Goal: Task Accomplishment & Management: Complete application form

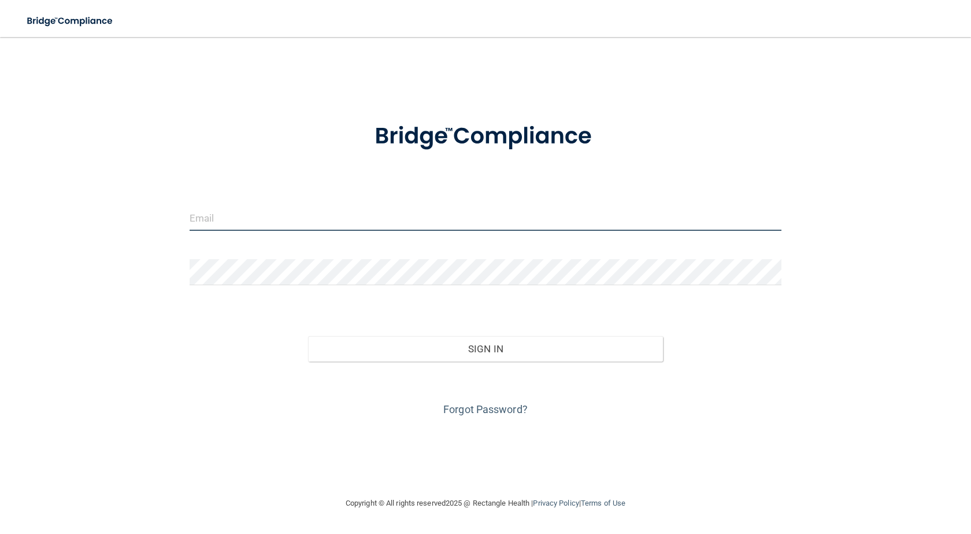
click at [207, 219] on input "email" at bounding box center [486, 218] width 592 height 26
type input "[EMAIL_ADDRESS][DOMAIN_NAME]"
click at [188, 272] on div at bounding box center [485, 276] width 609 height 35
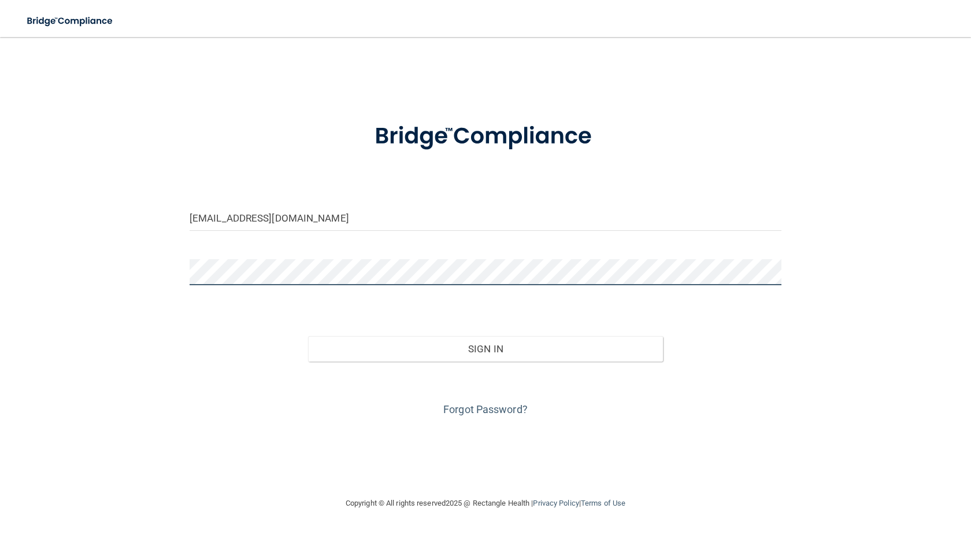
click at [308, 336] on button "Sign In" at bounding box center [485, 348] width 355 height 25
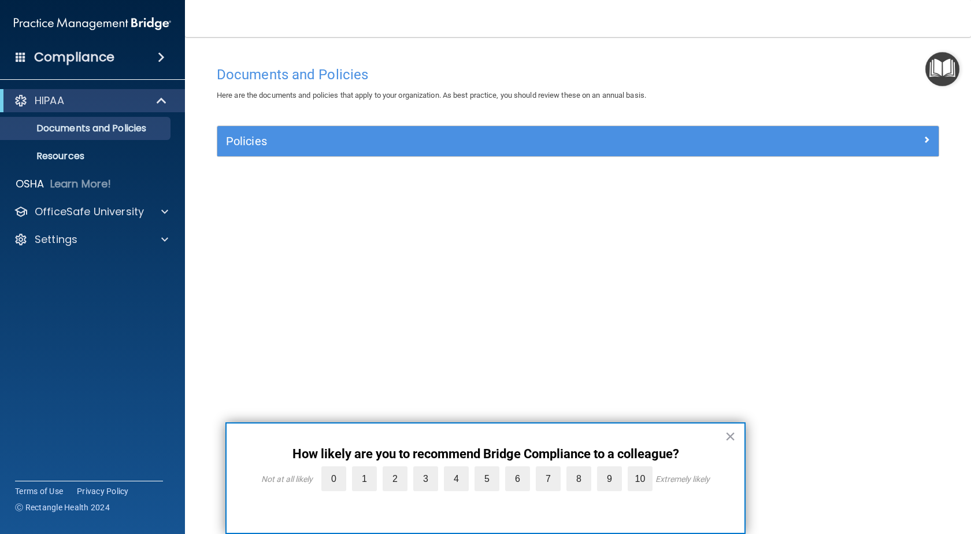
click at [729, 436] on button "×" at bounding box center [730, 436] width 11 height 18
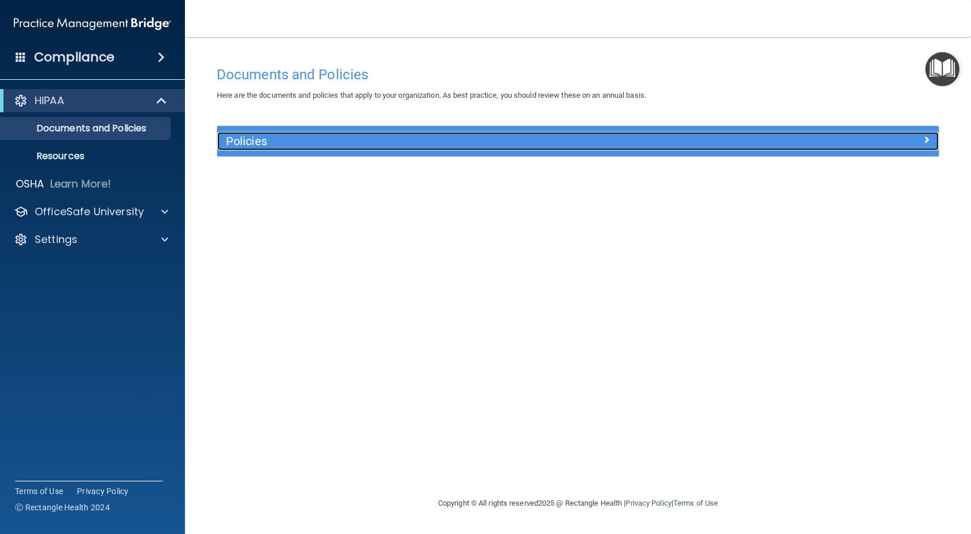
click at [924, 137] on span at bounding box center [926, 139] width 7 height 14
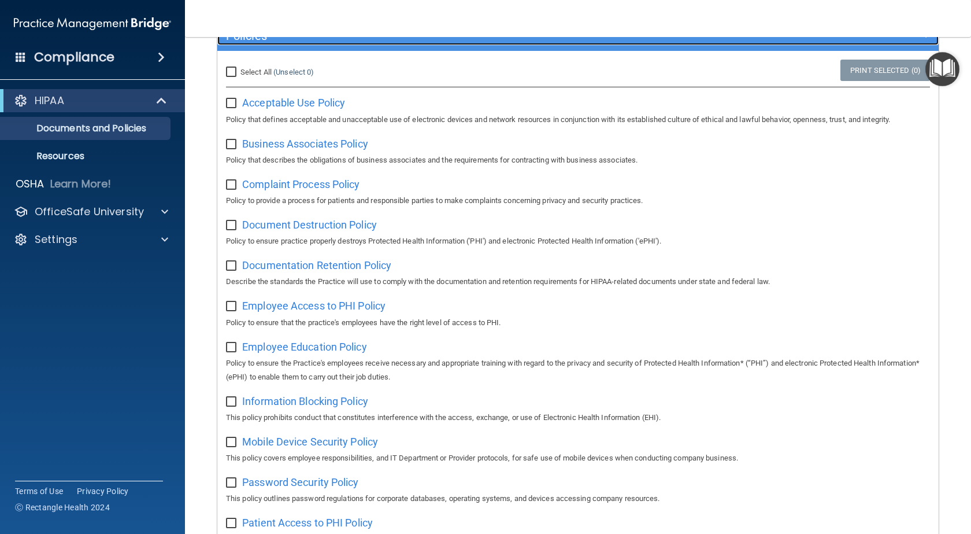
scroll to position [62, 0]
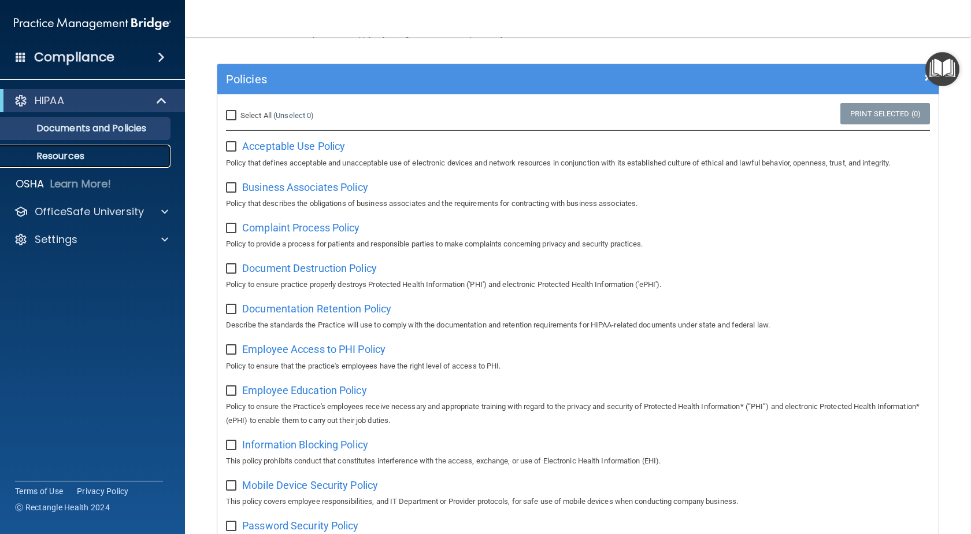
click at [102, 160] on p "Resources" at bounding box center [87, 156] width 158 height 12
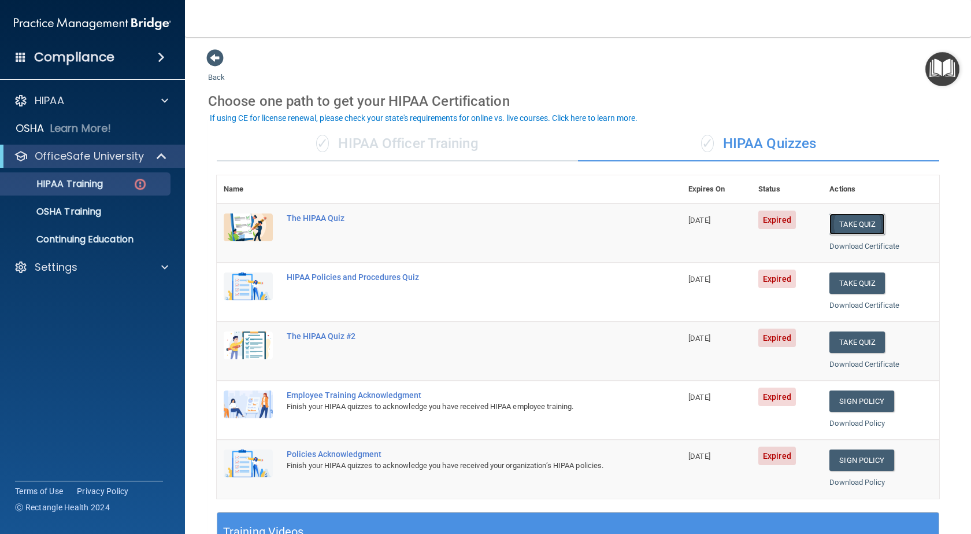
click at [835, 223] on button "Take Quiz" at bounding box center [856, 223] width 55 height 21
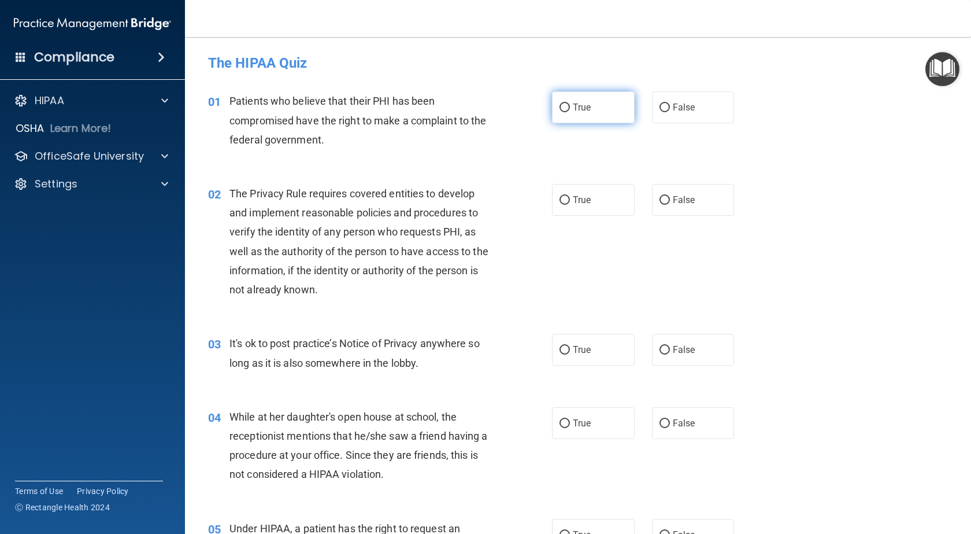
click at [560, 107] on input "True" at bounding box center [565, 107] width 10 height 9
radio input "true"
click at [560, 197] on input "True" at bounding box center [565, 200] width 10 height 9
radio input "true"
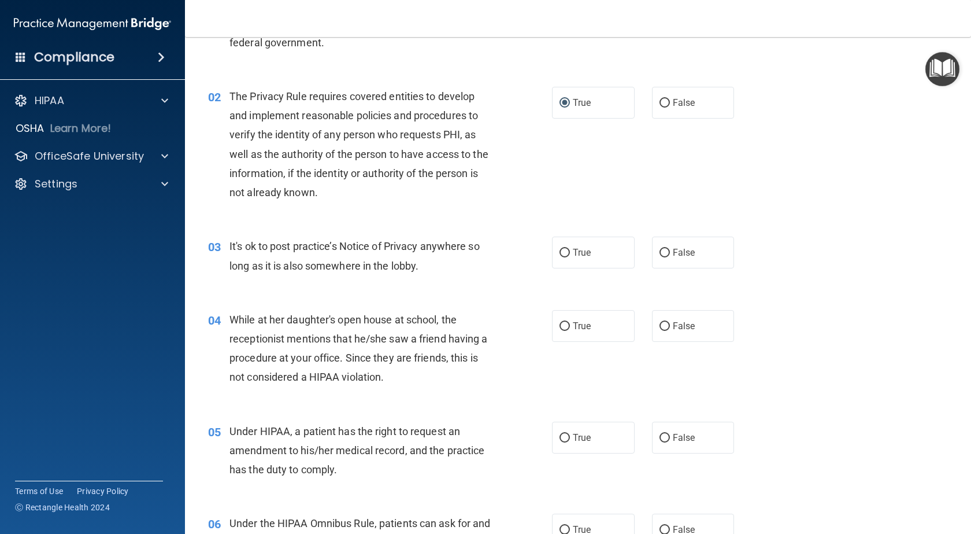
scroll to position [116, 0]
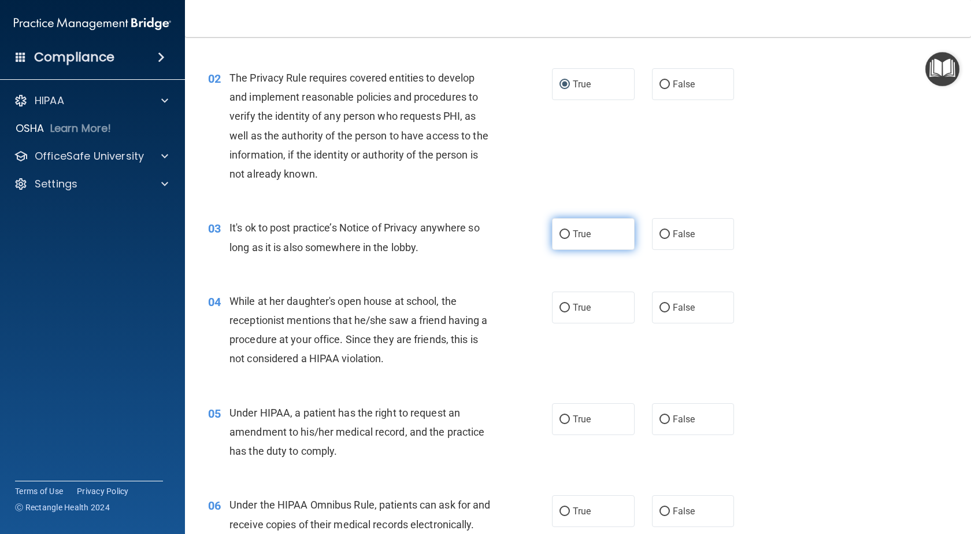
click at [565, 238] on input "True" at bounding box center [565, 234] width 10 height 9
radio input "true"
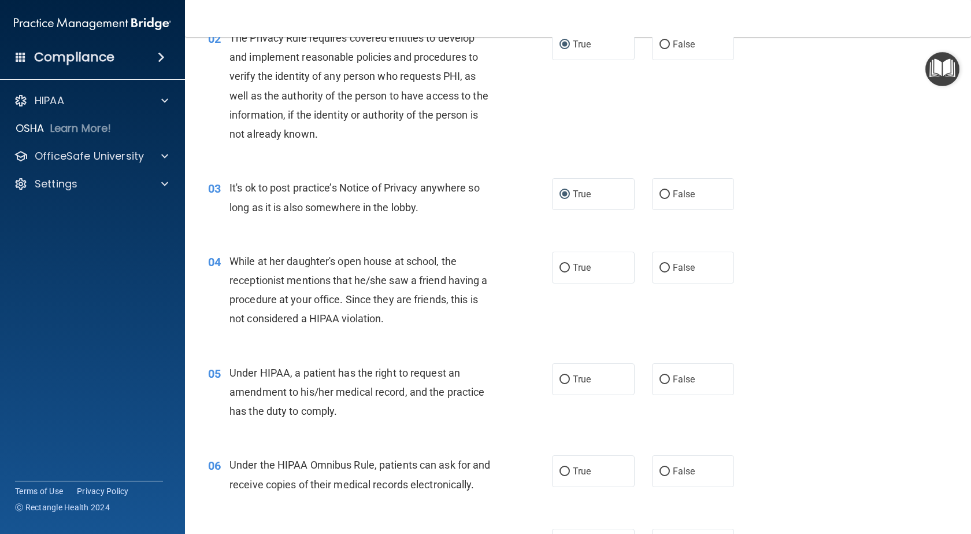
scroll to position [231, 0]
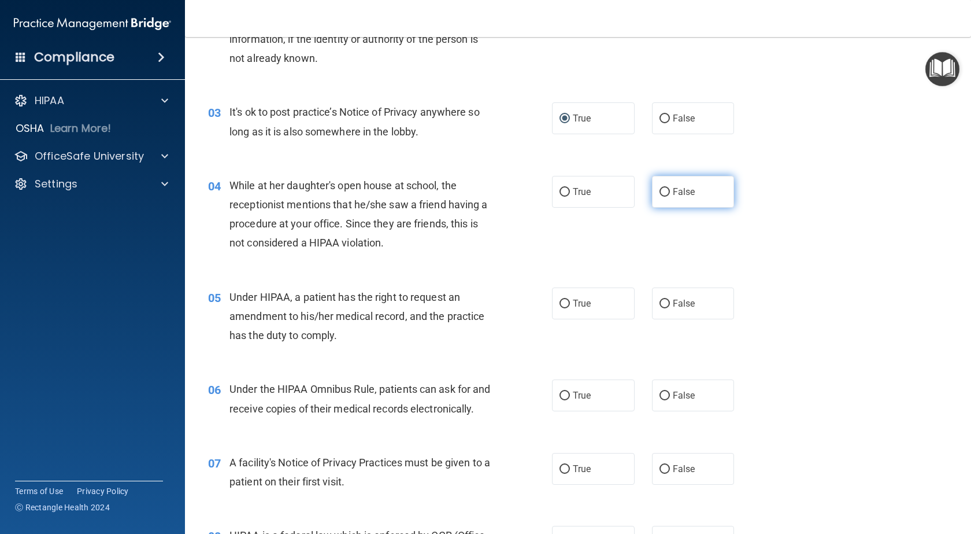
click at [664, 188] on input "False" at bounding box center [665, 192] width 10 height 9
radio input "true"
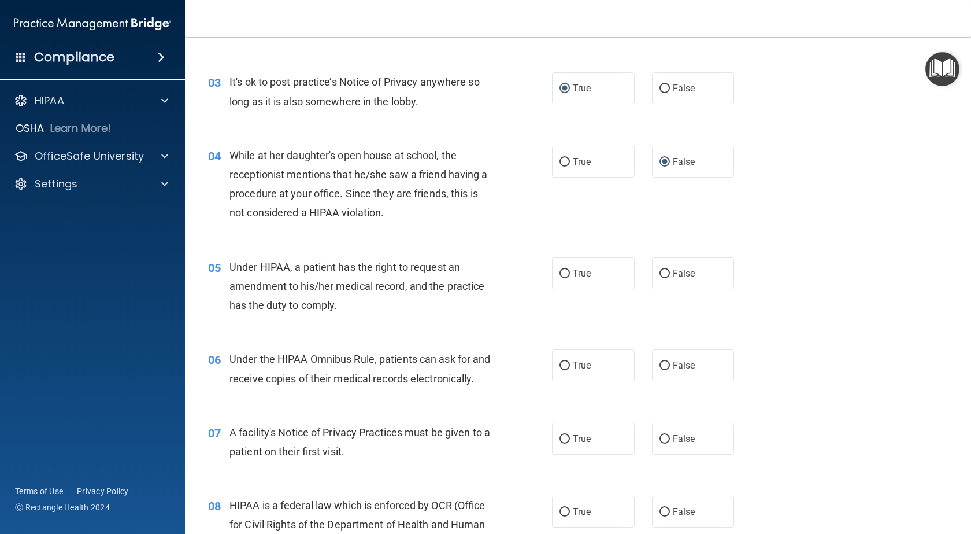
scroll to position [289, 0]
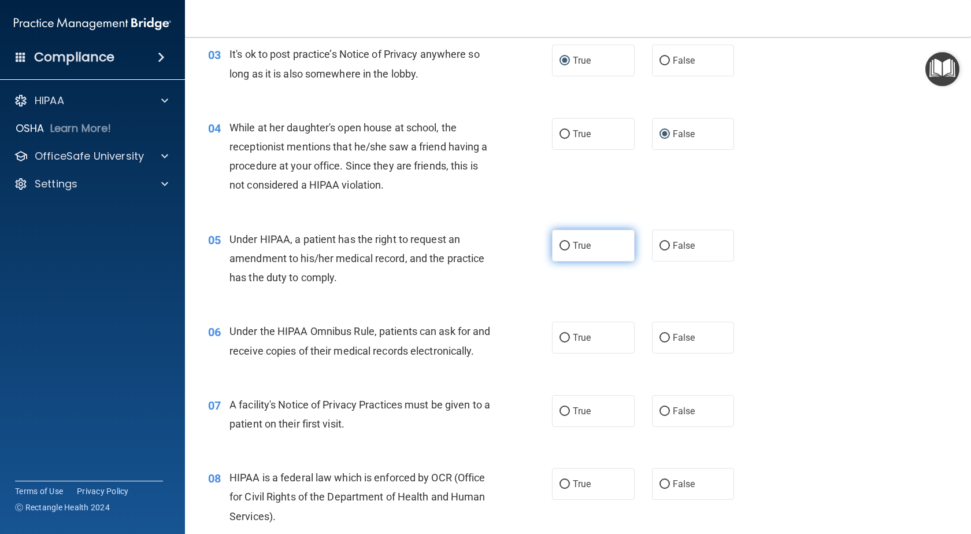
click at [567, 244] on label "True" at bounding box center [593, 245] width 83 height 32
click at [567, 244] on input "True" at bounding box center [565, 246] width 10 height 9
radio input "true"
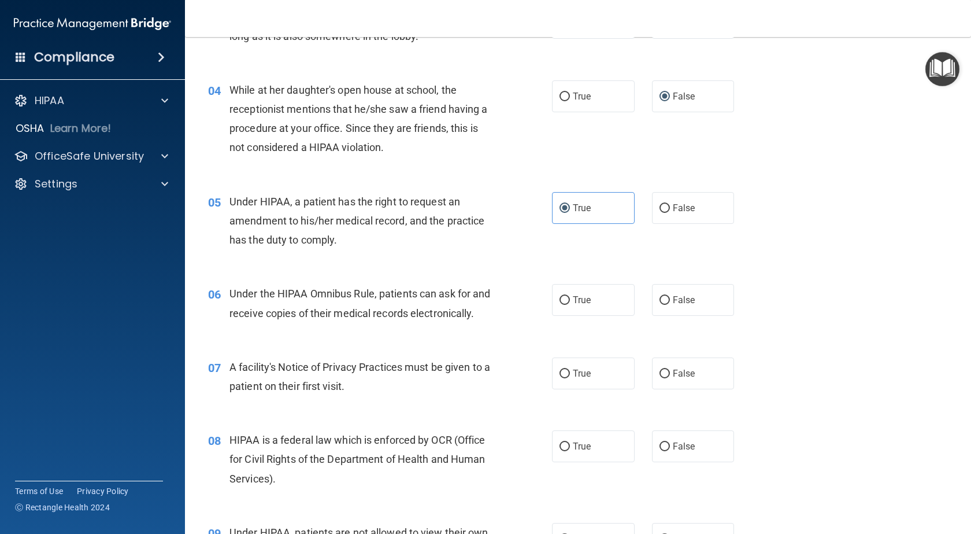
scroll to position [347, 0]
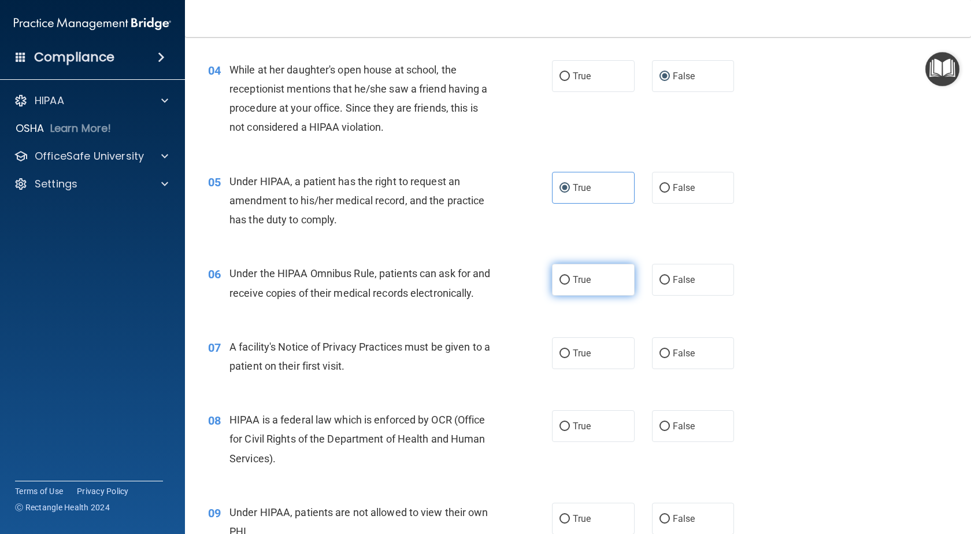
click at [563, 279] on input "True" at bounding box center [565, 280] width 10 height 9
radio input "true"
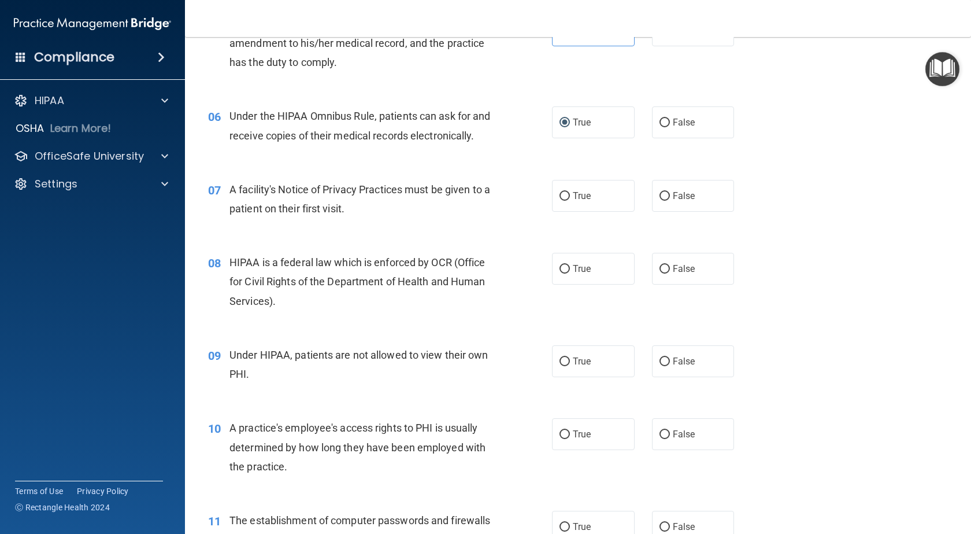
scroll to position [520, 0]
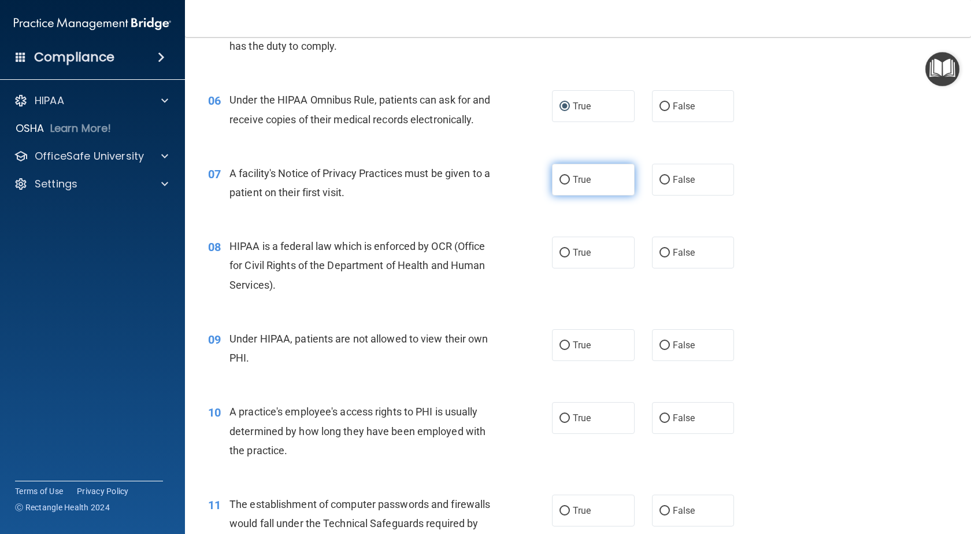
click at [565, 184] on input "True" at bounding box center [565, 180] width 10 height 9
radio input "true"
click at [560, 257] on input "True" at bounding box center [565, 253] width 10 height 9
radio input "true"
click at [664, 350] on input "False" at bounding box center [665, 345] width 10 height 9
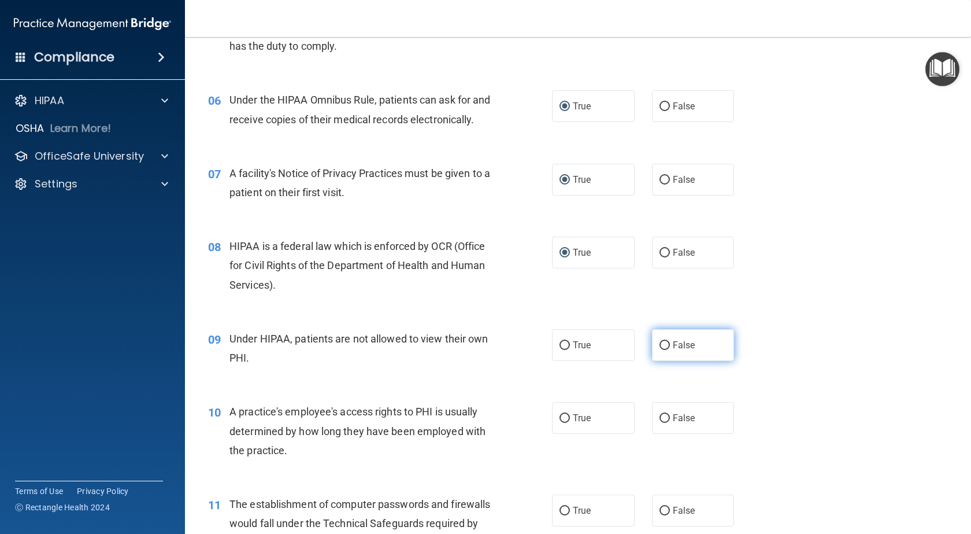
radio input "true"
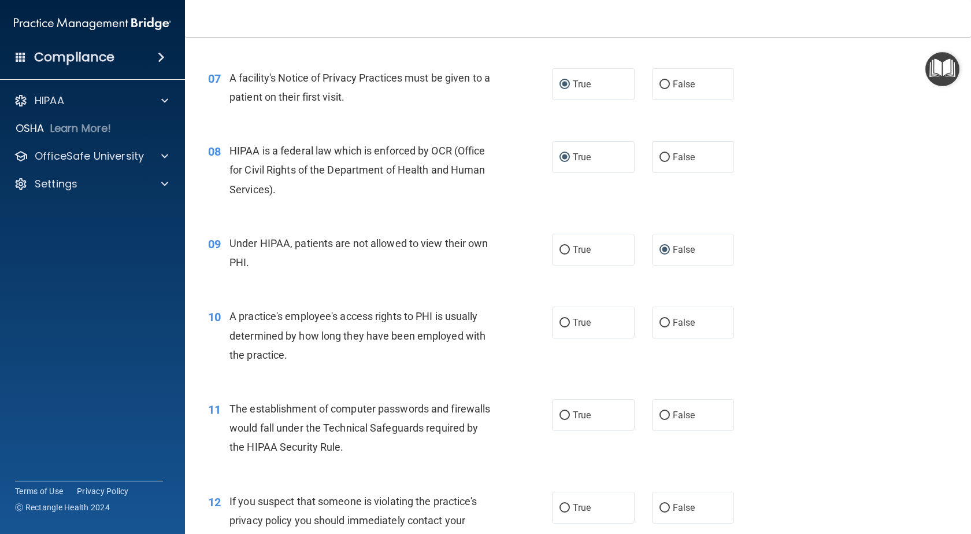
scroll to position [636, 0]
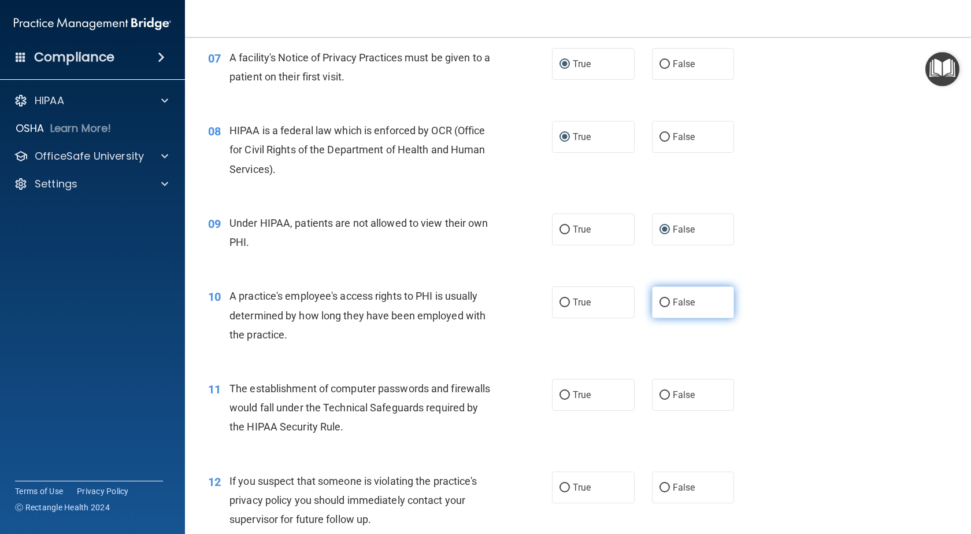
click at [660, 307] on input "False" at bounding box center [665, 302] width 10 height 9
radio input "true"
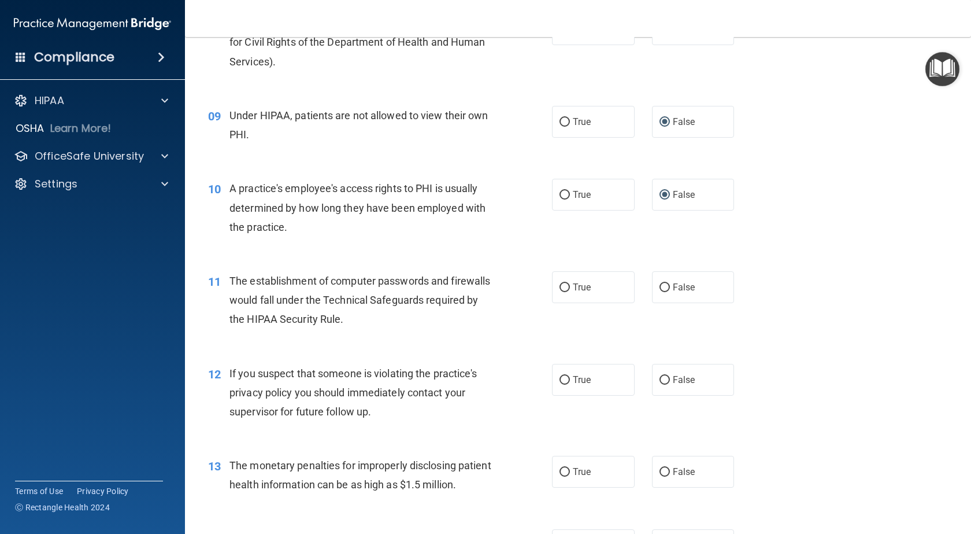
scroll to position [751, 0]
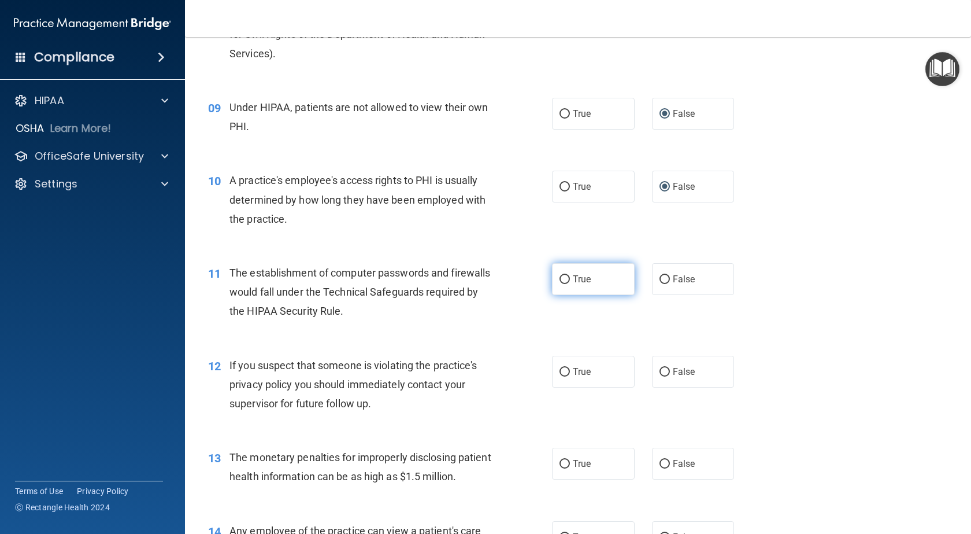
click at [560, 284] on input "True" at bounding box center [565, 279] width 10 height 9
radio input "true"
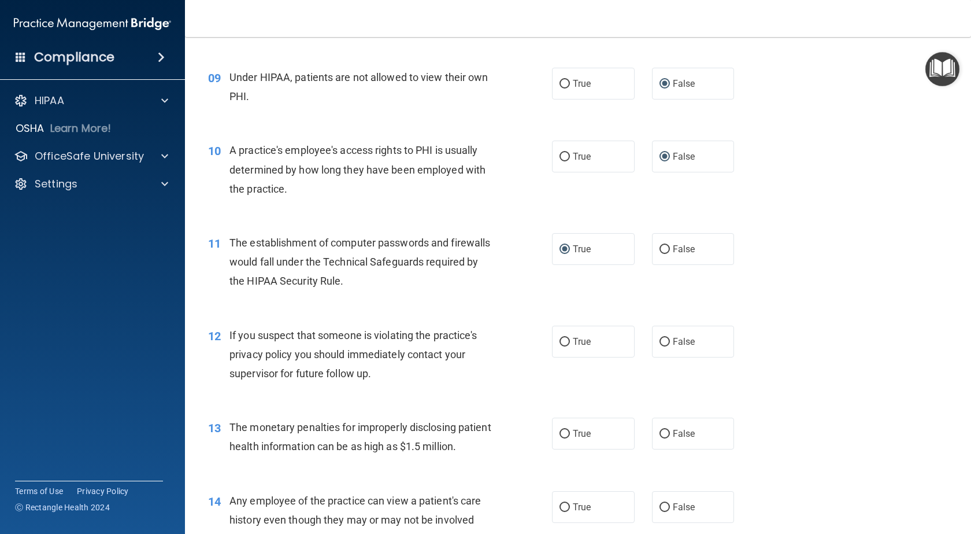
scroll to position [809, 0]
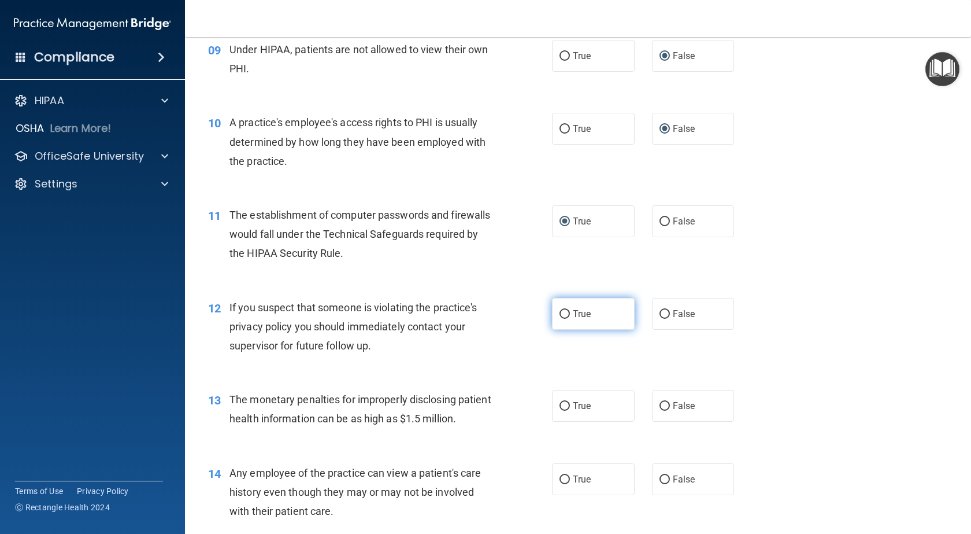
click at [561, 318] on input "True" at bounding box center [565, 314] width 10 height 9
radio input "true"
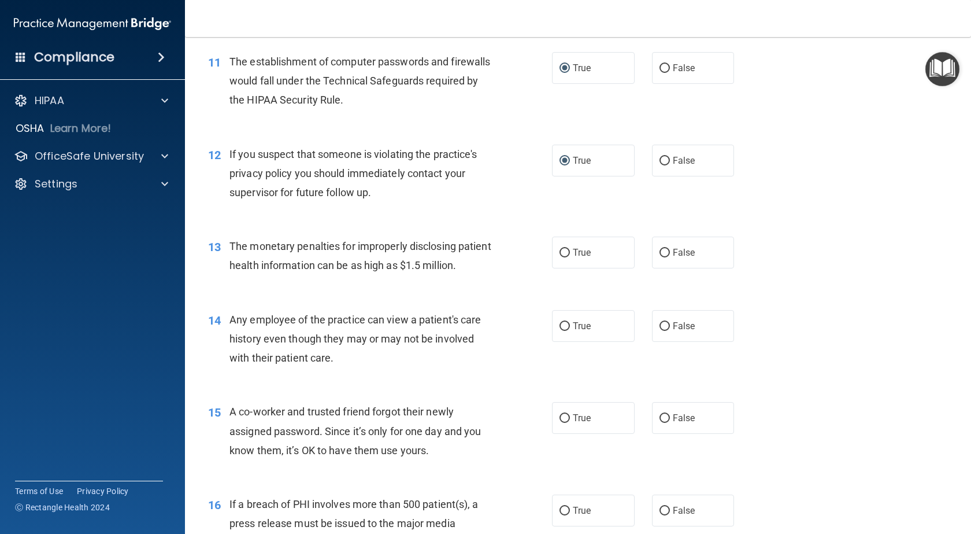
scroll to position [983, 0]
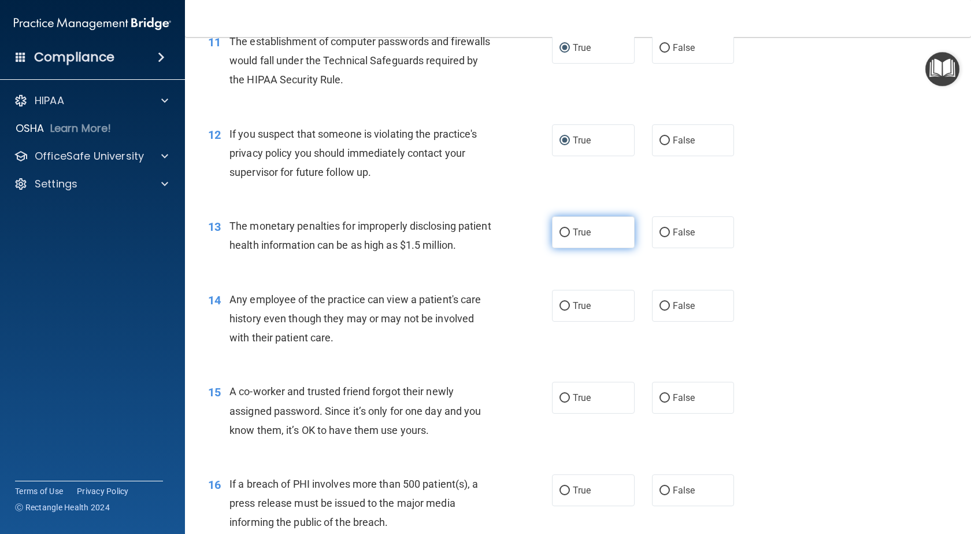
click at [568, 248] on label "True" at bounding box center [593, 232] width 83 height 32
click at [568, 237] on input "True" at bounding box center [565, 232] width 10 height 9
radio input "true"
click at [661, 310] on input "False" at bounding box center [665, 306] width 10 height 9
radio input "true"
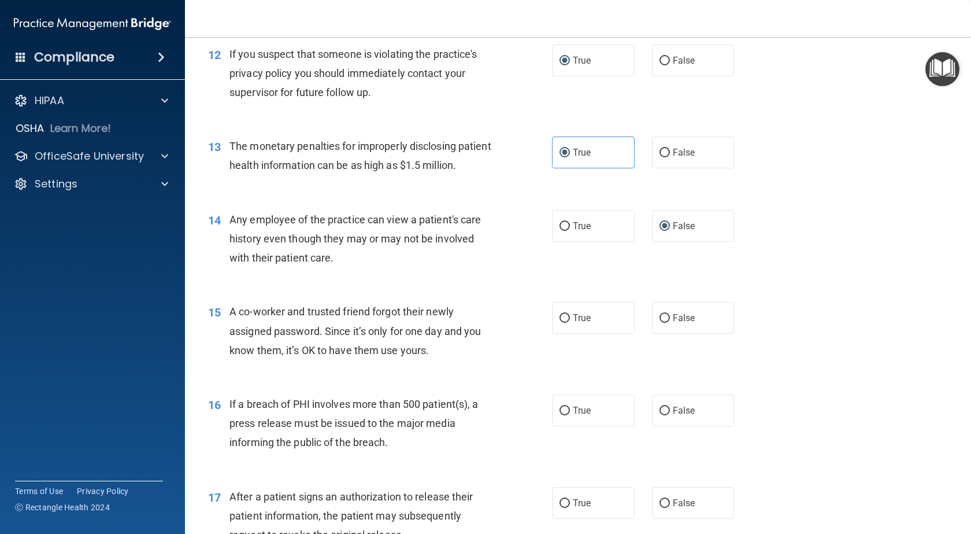
scroll to position [1098, 0]
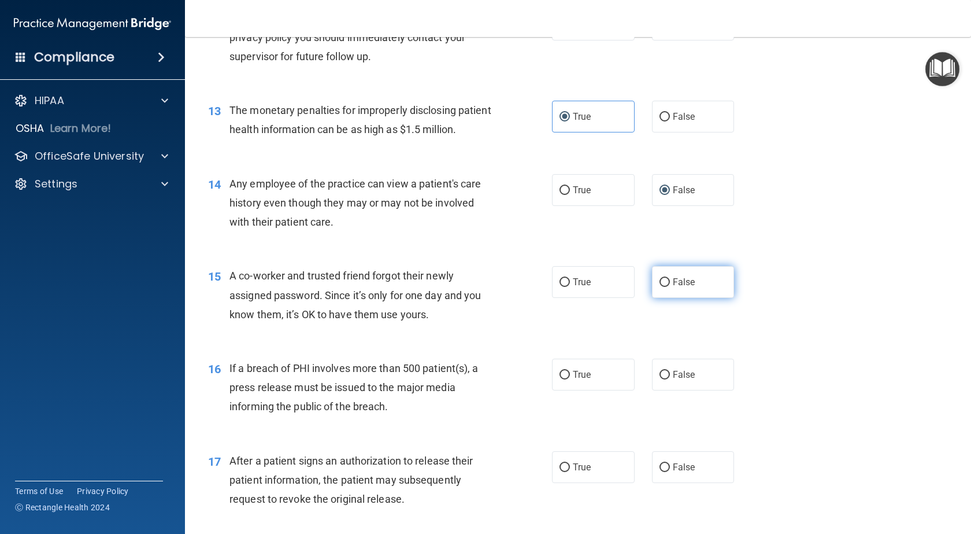
click at [660, 287] on input "False" at bounding box center [665, 282] width 10 height 9
radio input "true"
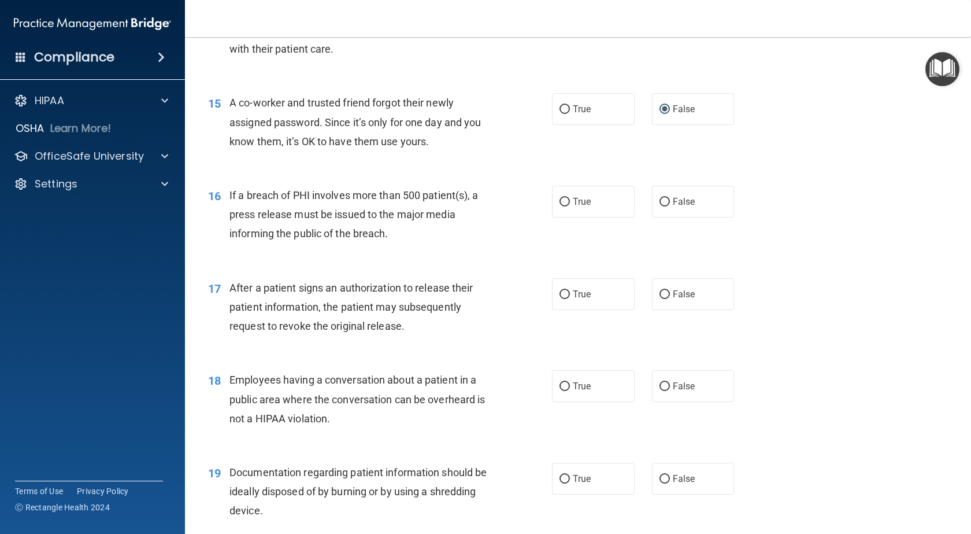
scroll to position [1272, 0]
click at [562, 206] on input "True" at bounding box center [565, 201] width 10 height 9
radio input "true"
click at [553, 309] on label "True" at bounding box center [593, 293] width 83 height 32
click at [560, 298] on input "True" at bounding box center [565, 294] width 10 height 9
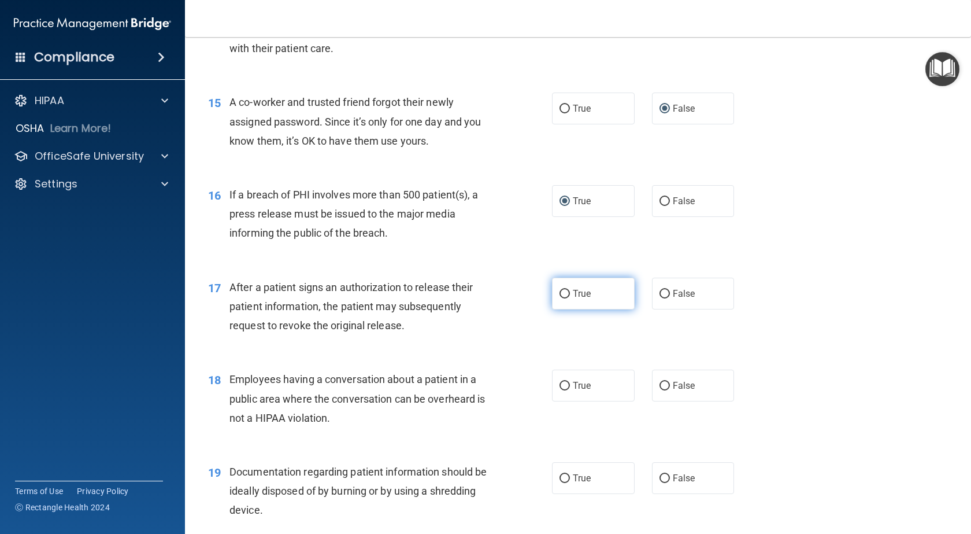
radio input "true"
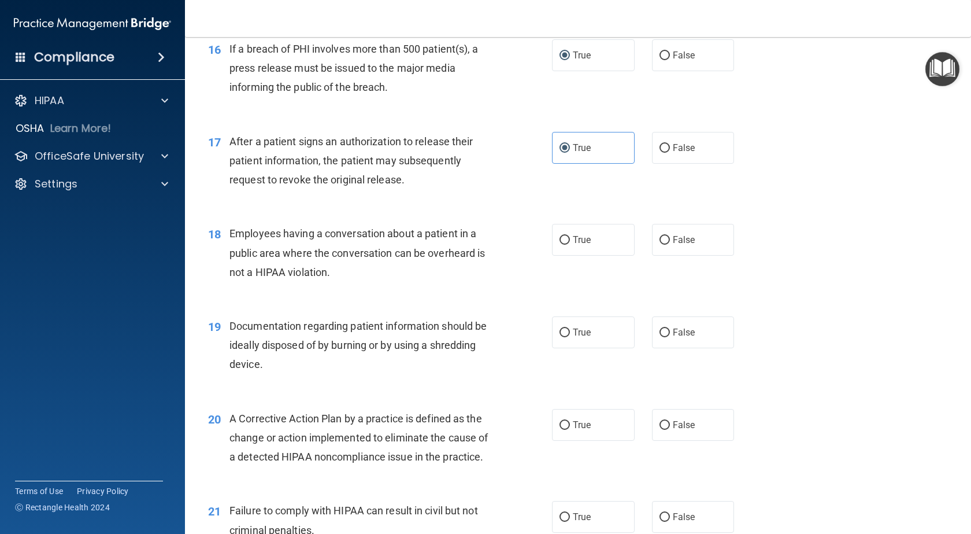
scroll to position [1445, 0]
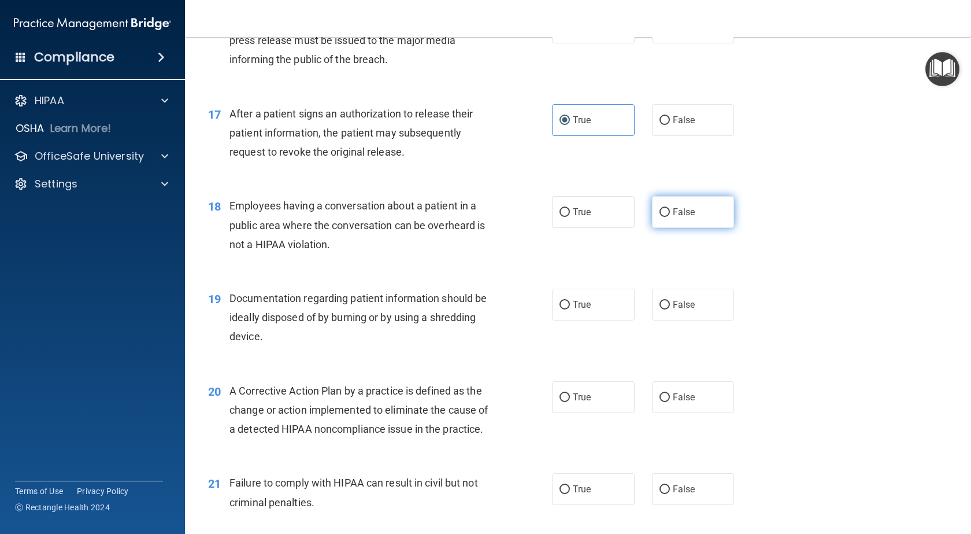
click at [660, 217] on input "False" at bounding box center [665, 212] width 10 height 9
radio input "true"
click at [560, 309] on input "True" at bounding box center [565, 305] width 10 height 9
radio input "true"
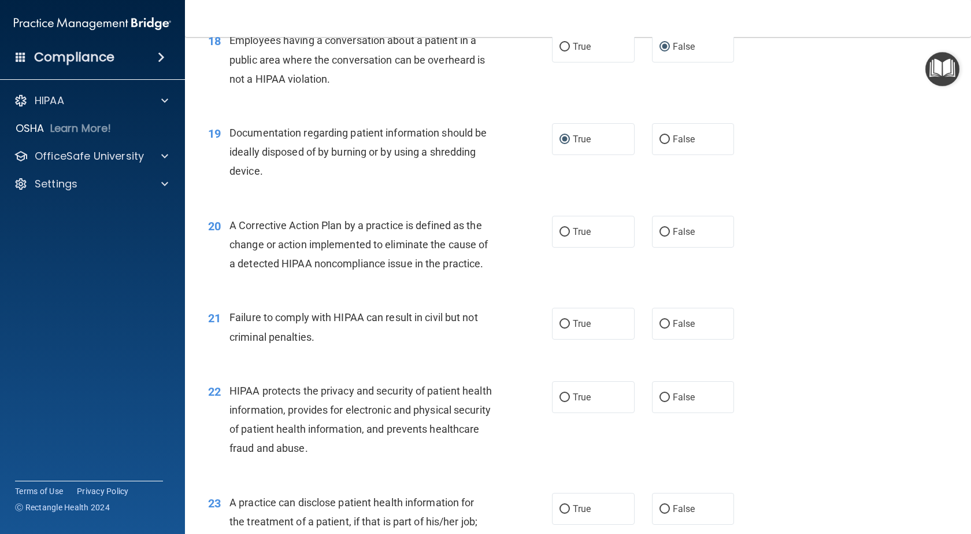
scroll to position [1618, 0]
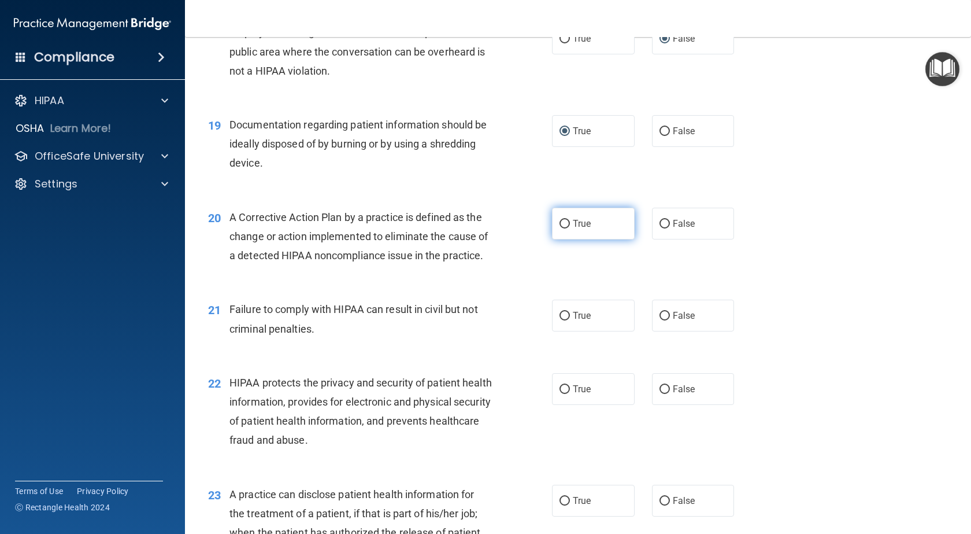
click at [563, 228] on input "True" at bounding box center [565, 224] width 10 height 9
radio input "true"
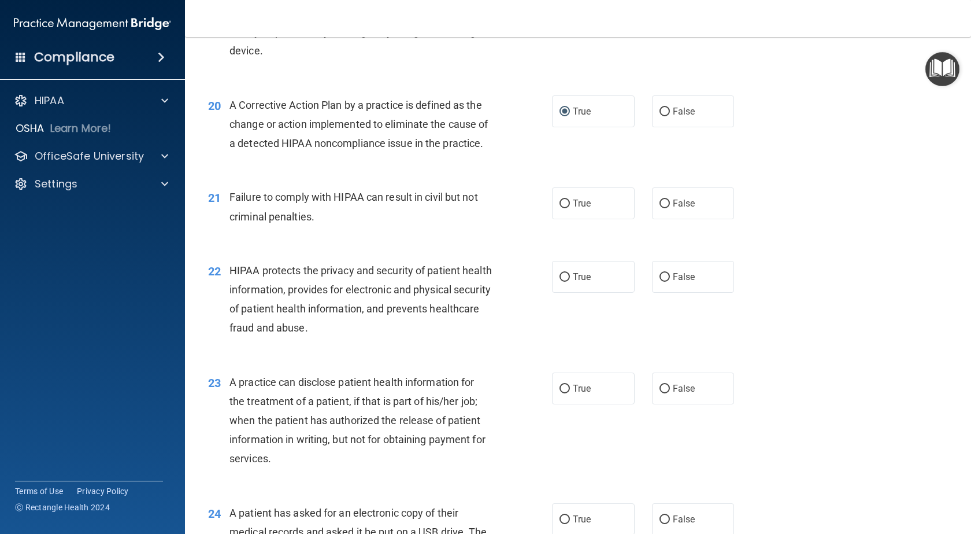
scroll to position [1734, 0]
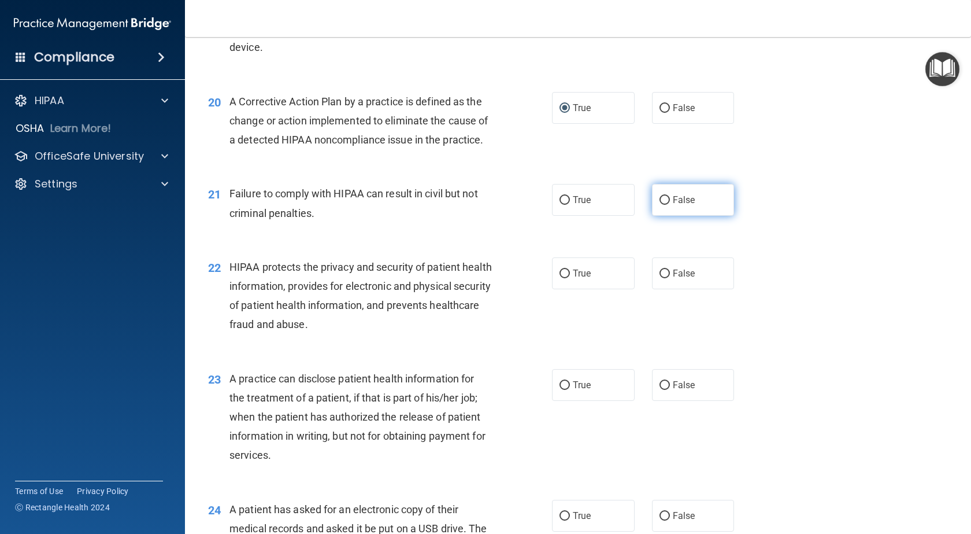
click at [657, 216] on label "False" at bounding box center [693, 200] width 83 height 32
click at [660, 205] on input "False" at bounding box center [665, 200] width 10 height 9
radio input "true"
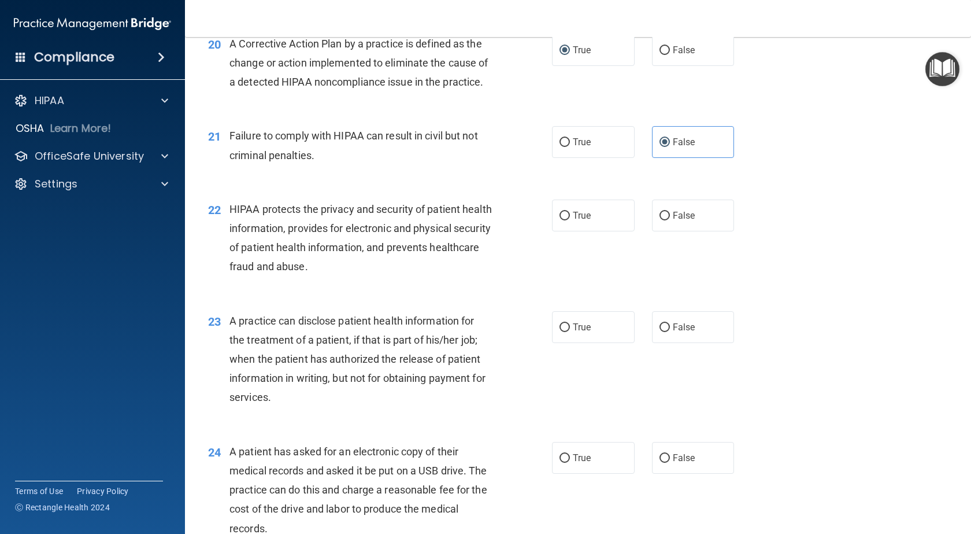
scroll to position [1850, 0]
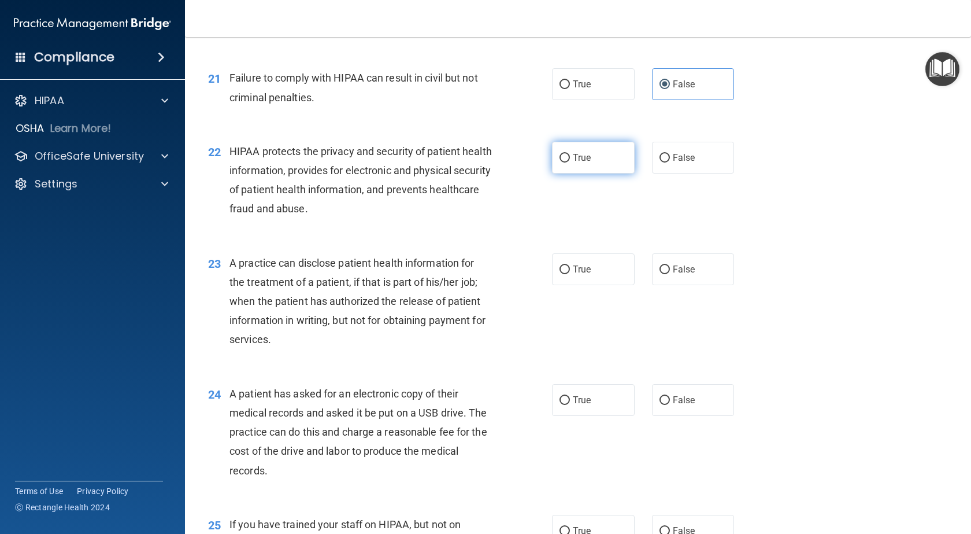
click at [566, 173] on label "True" at bounding box center [593, 158] width 83 height 32
click at [566, 162] on input "True" at bounding box center [565, 158] width 10 height 9
radio input "true"
click at [662, 274] on input "False" at bounding box center [665, 269] width 10 height 9
radio input "true"
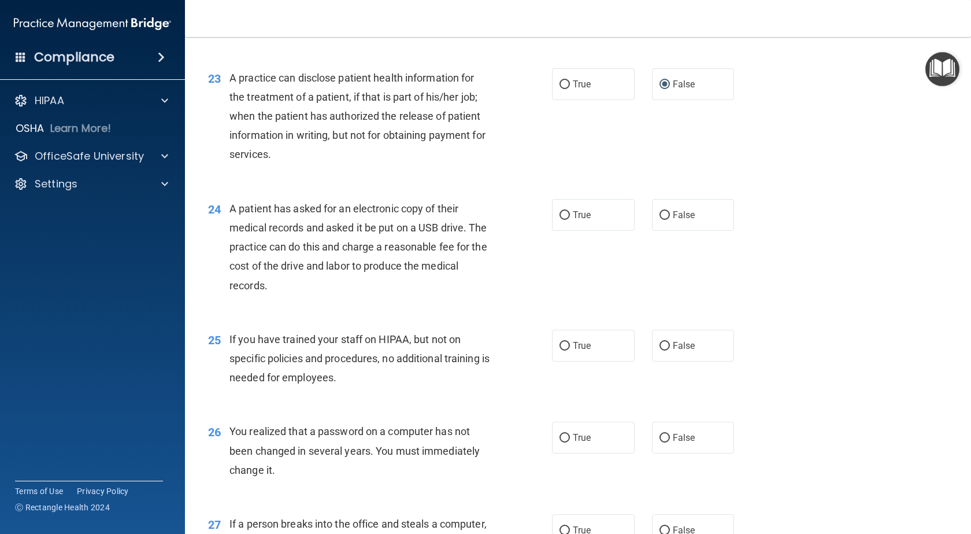
scroll to position [2081, 0]
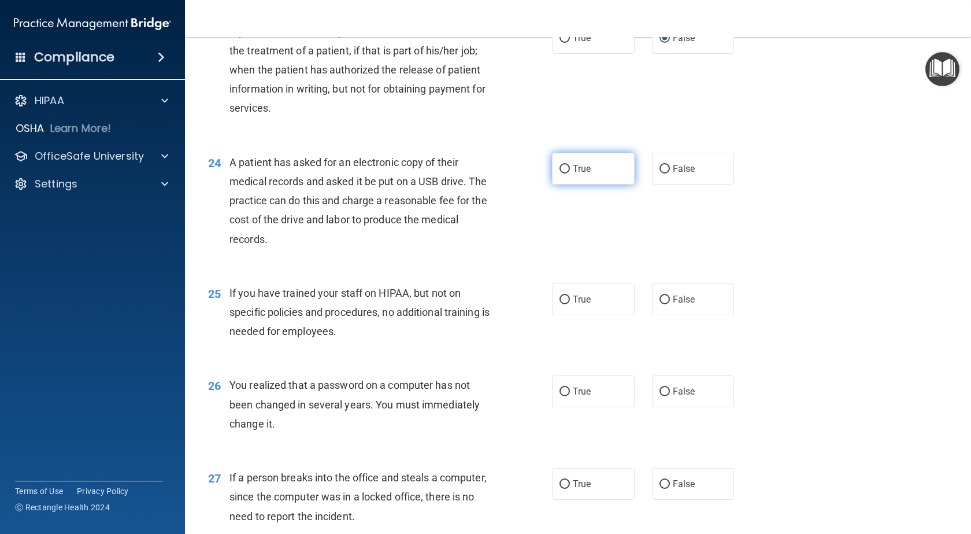
click at [566, 184] on label "True" at bounding box center [593, 169] width 83 height 32
click at [566, 173] on input "True" at bounding box center [565, 169] width 10 height 9
radio input "true"
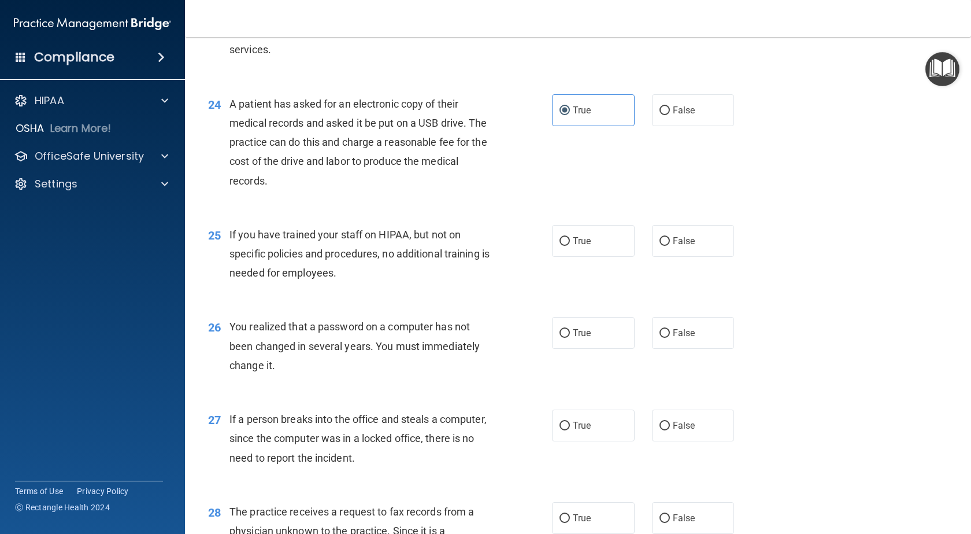
scroll to position [2196, 0]
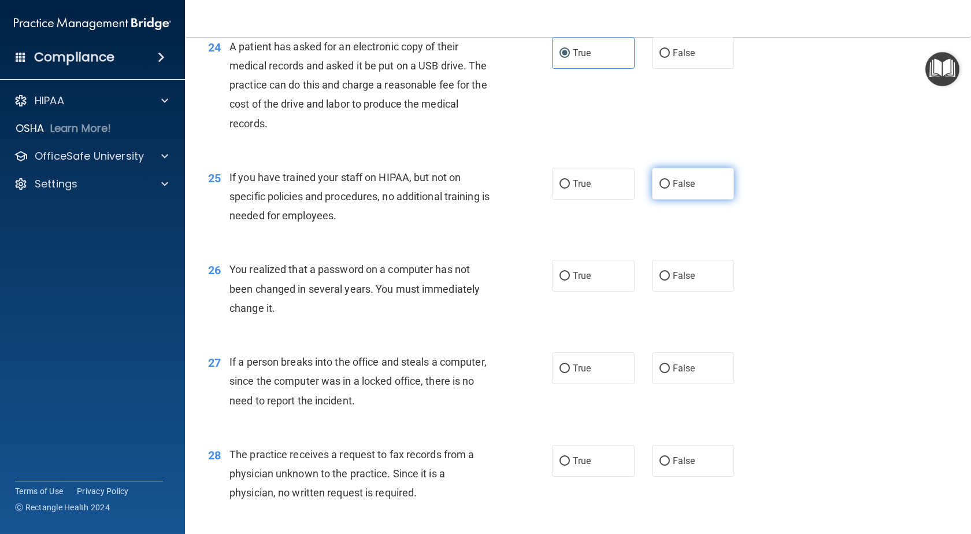
click at [660, 188] on input "False" at bounding box center [665, 184] width 10 height 9
radio input "true"
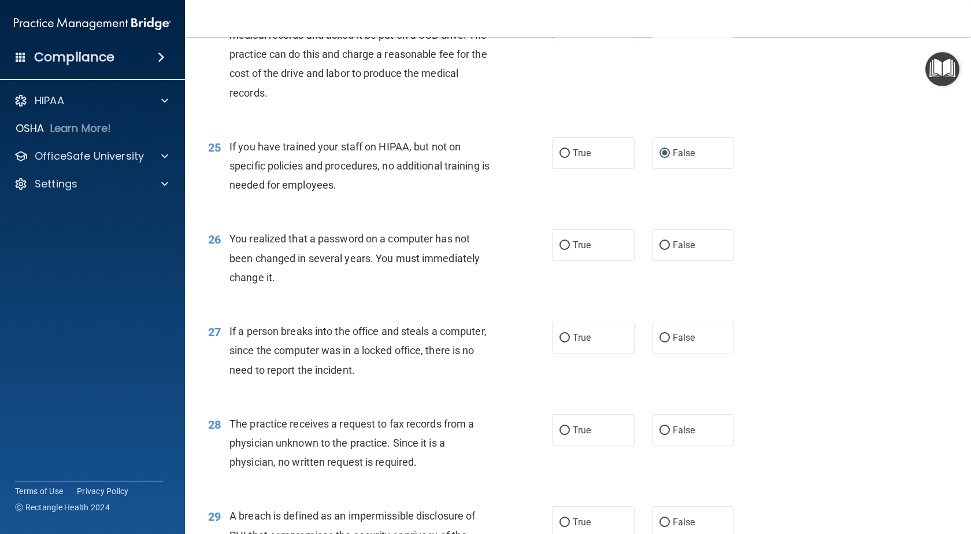
scroll to position [2254, 0]
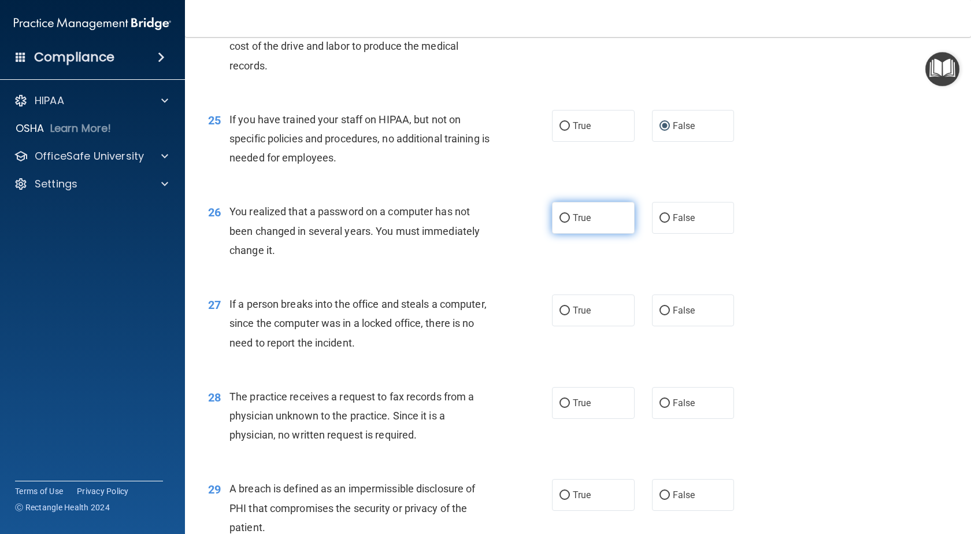
click at [560, 223] on input "True" at bounding box center [565, 218] width 10 height 9
radio input "true"
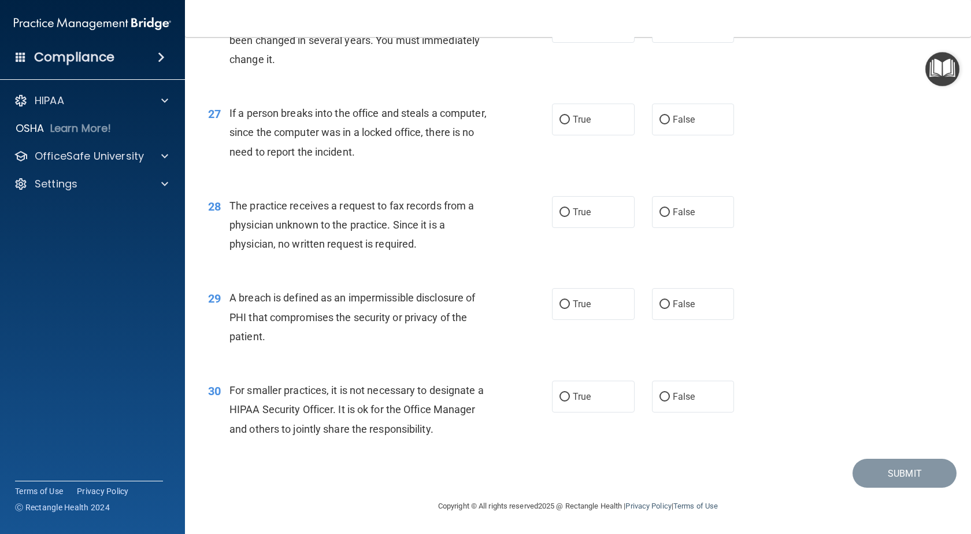
scroll to position [2503, 0]
click at [660, 118] on input "False" at bounding box center [665, 120] width 10 height 9
radio input "true"
click at [662, 208] on input "False" at bounding box center [665, 212] width 10 height 9
radio input "true"
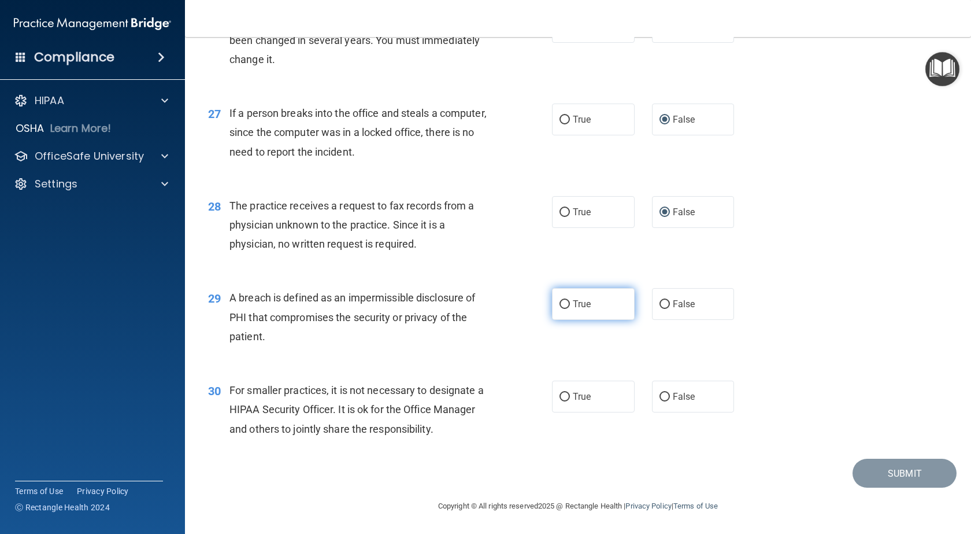
click at [552, 301] on label "True" at bounding box center [593, 304] width 83 height 32
click at [560, 301] on input "True" at bounding box center [565, 304] width 10 height 9
radio input "true"
click at [560, 302] on input "True" at bounding box center [565, 304] width 10 height 9
click at [662, 396] on input "False" at bounding box center [665, 396] width 10 height 9
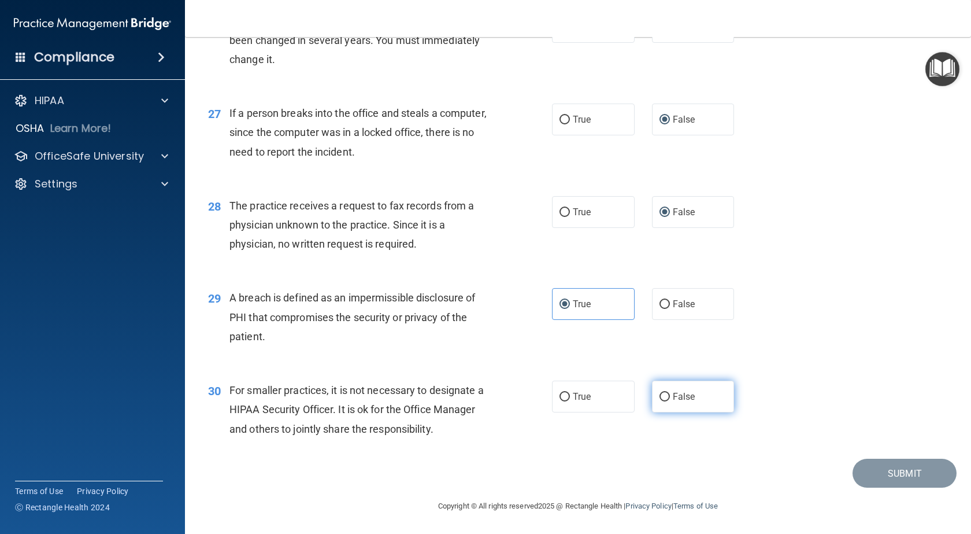
radio input "true"
click at [870, 477] on button "Submit" at bounding box center [905, 472] width 104 height 29
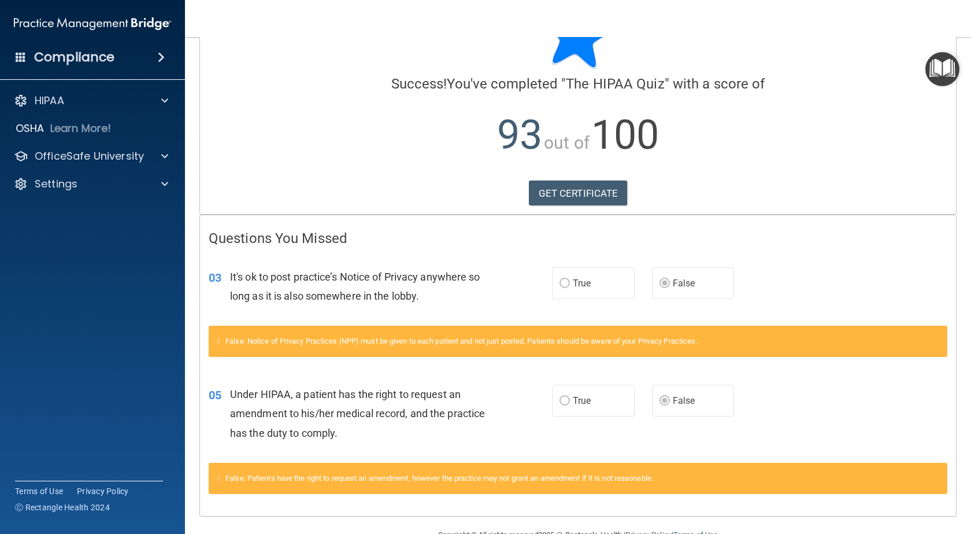
scroll to position [87, 0]
